Goal: Information Seeking & Learning: Learn about a topic

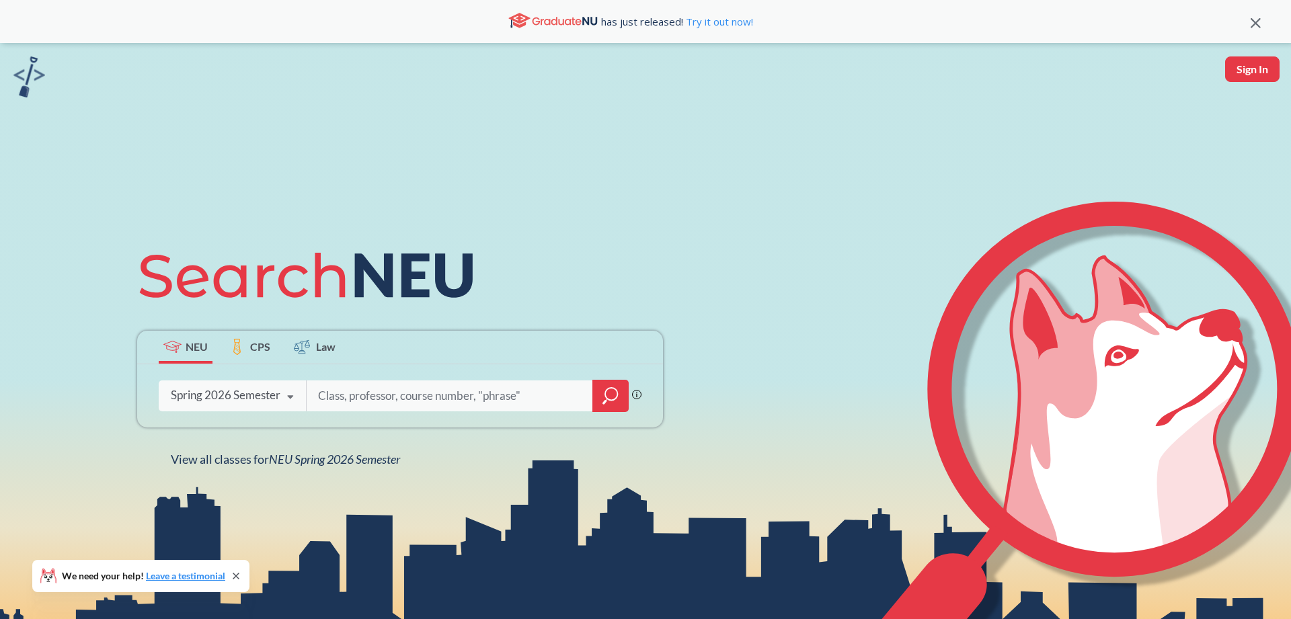
click at [360, 387] on input "search" at bounding box center [450, 396] width 266 height 28
paste input "39459"
type input "39459"
click at [608, 397] on icon "magnifying glass" at bounding box center [610, 396] width 16 height 19
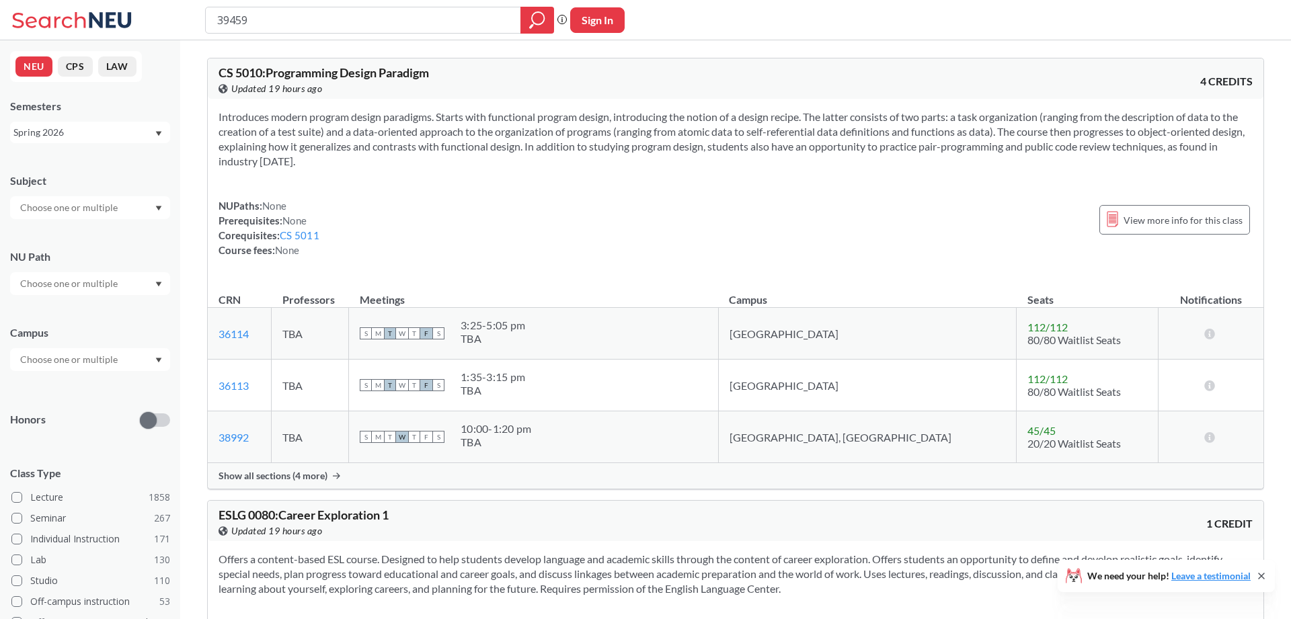
drag, startPoint x: 437, startPoint y: 71, endPoint x: 269, endPoint y: 74, distance: 168.1
click at [269, 74] on div "CS 5010 : Programming Design Paradigm View this course on Banner. Updated 19 ho…" at bounding box center [476, 82] width 517 height 30
copy span "Programming Design Paradigm"
click at [356, 87] on div "View this course on Banner. Updated 19 hours ago" at bounding box center [476, 88] width 517 height 15
drag, startPoint x: 435, startPoint y: 73, endPoint x: 222, endPoint y: 73, distance: 213.1
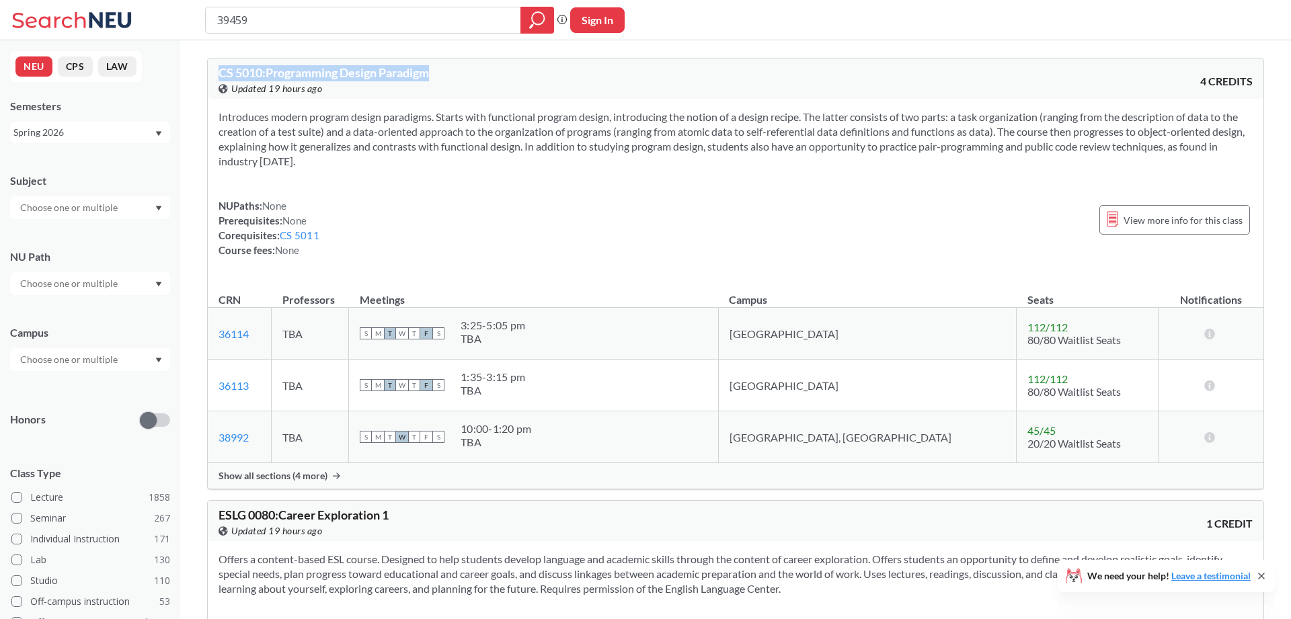
click at [222, 73] on span "CS 5010 : Programming Design Paradigm" at bounding box center [323, 72] width 210 height 15
copy span "CS 5010 : Programming Design Paradigm"
click at [274, 475] on span "Show all sections (4 more)" at bounding box center [272, 476] width 109 height 12
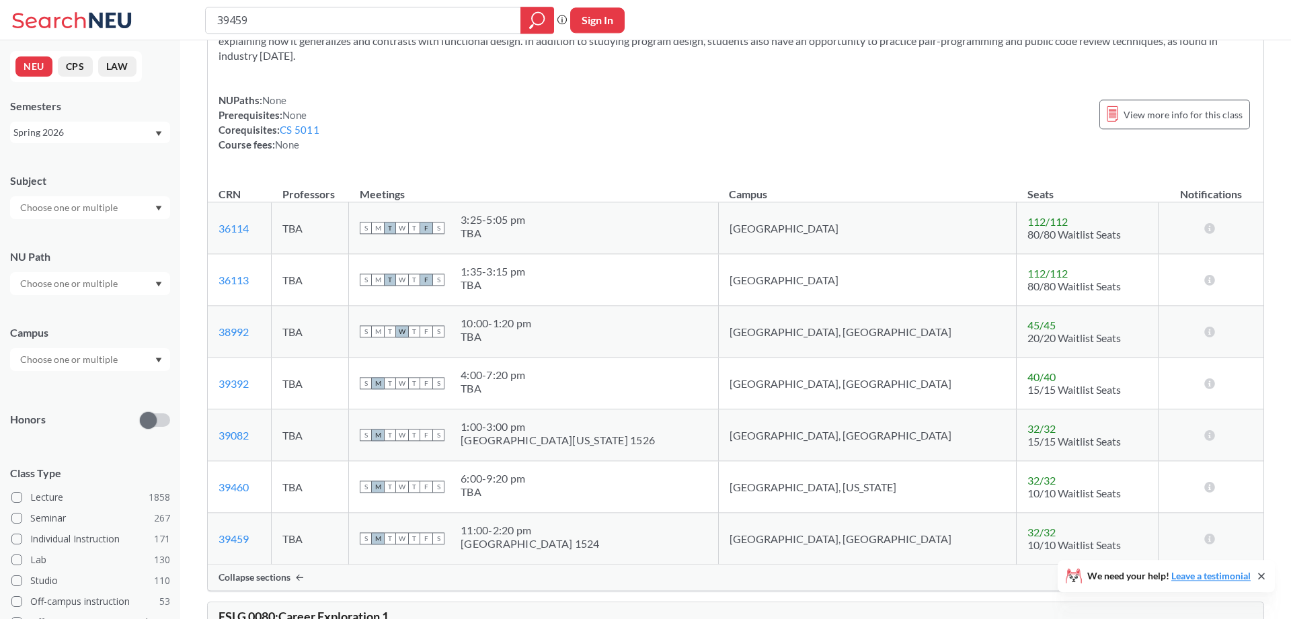
scroll to position [137, 0]
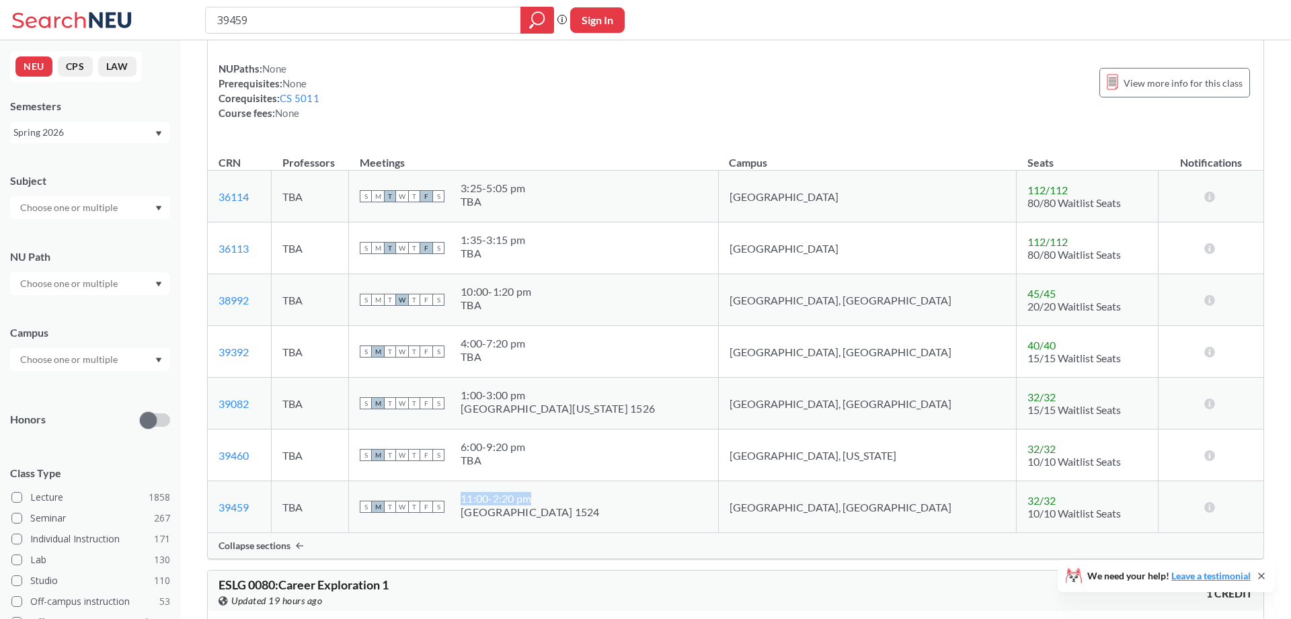
drag, startPoint x: 516, startPoint y: 499, endPoint x: 588, endPoint y: 497, distance: 72.6
click at [588, 497] on div "11:00 - 2:20 pm" at bounding box center [529, 498] width 139 height 13
copy div "11:00 - 2:20 pm"
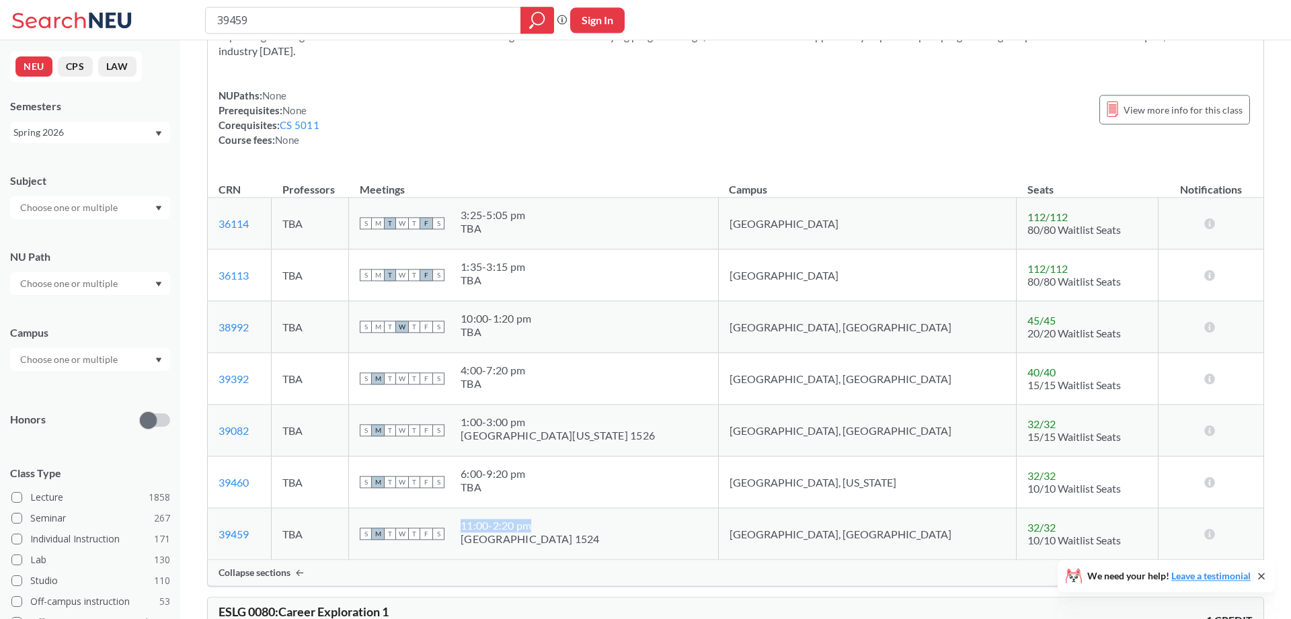
scroll to position [0, 0]
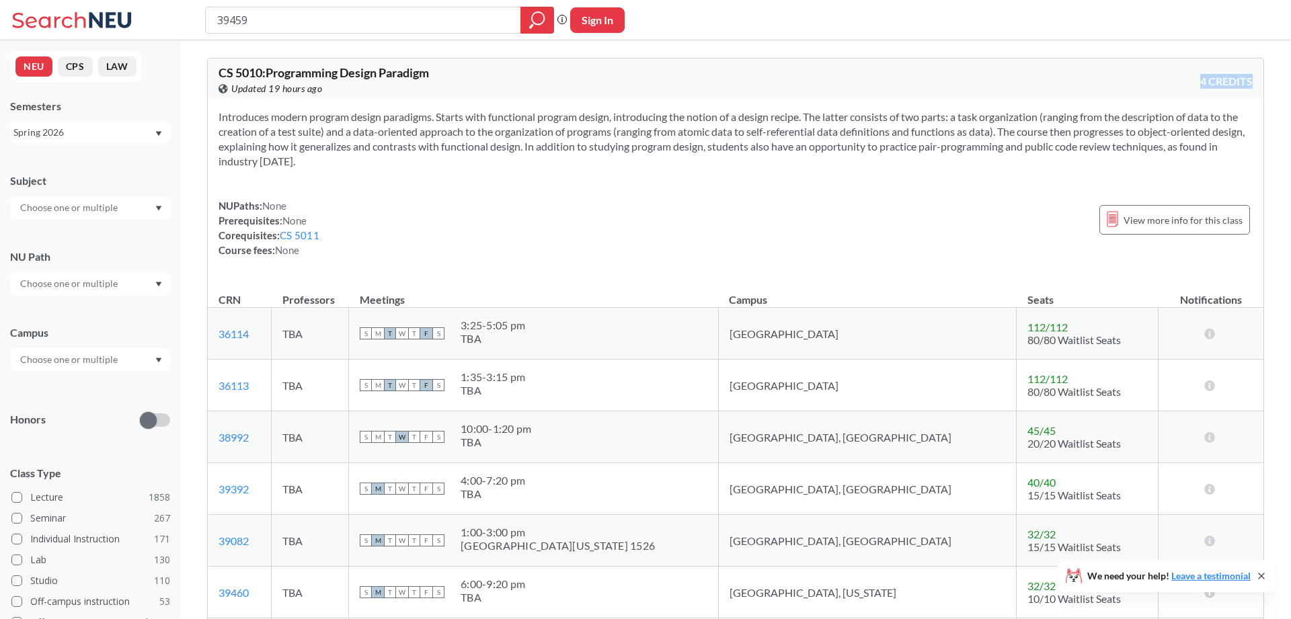
drag, startPoint x: 1201, startPoint y: 81, endPoint x: 1258, endPoint y: 79, distance: 56.5
click at [1258, 79] on div "CS 5010 : Programming Design Paradigm View this course on Banner. Updated 19 ho…" at bounding box center [735, 78] width 1055 height 40
